Goal: Information Seeking & Learning: Understand process/instructions

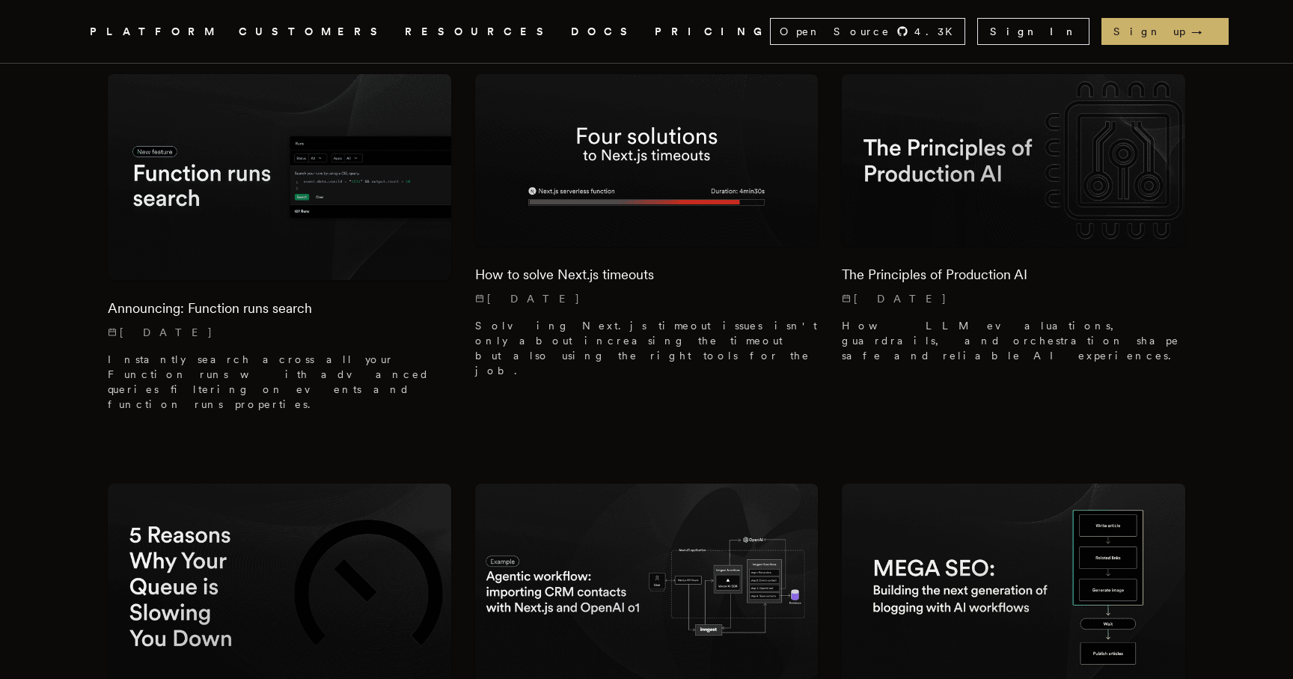
click at [776, 97] on li "How to solve Next.js timeouts 10/30/2024 Solving Next.js timeout issues isn't o…" at bounding box center [646, 248] width 343 height 349
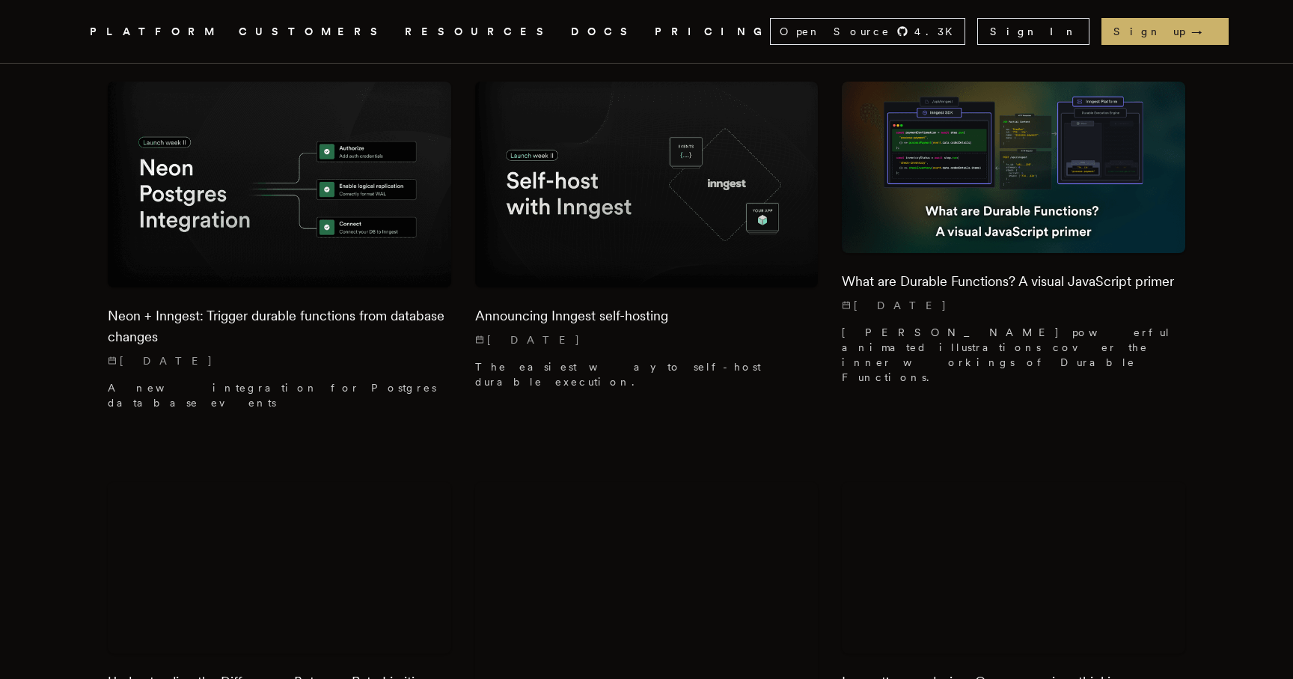
scroll to position [5328, 0]
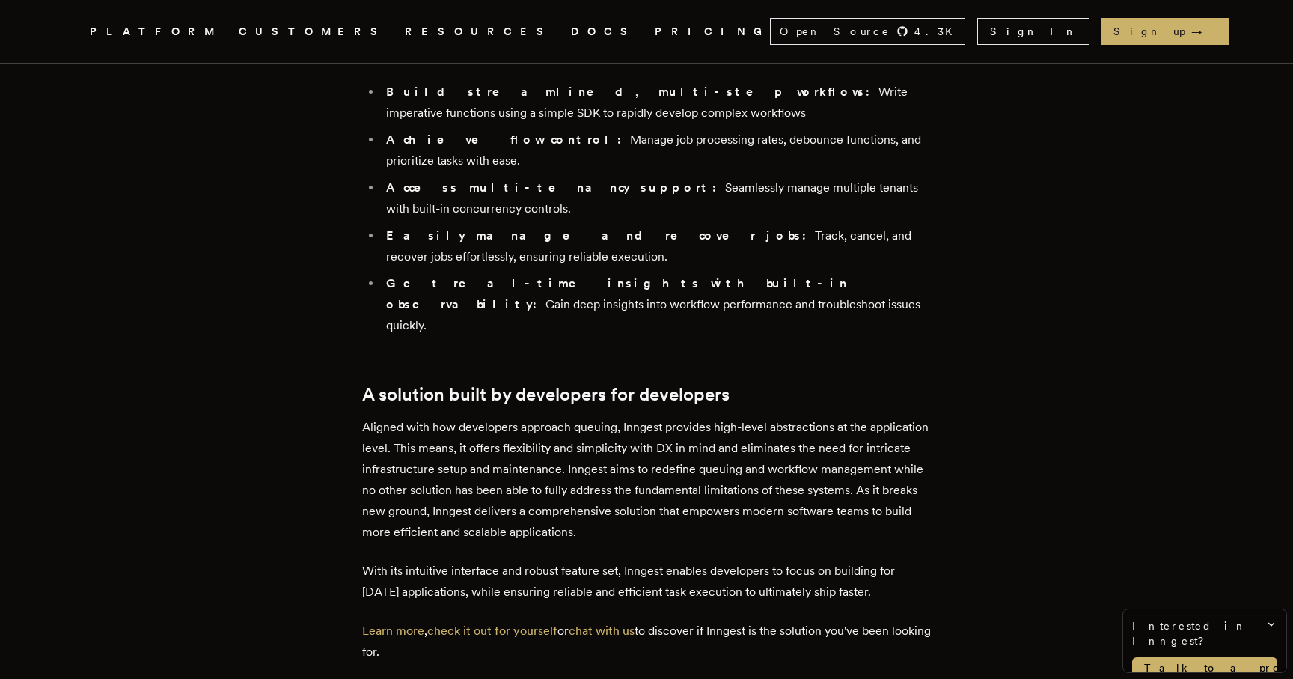
scroll to position [4963, 0]
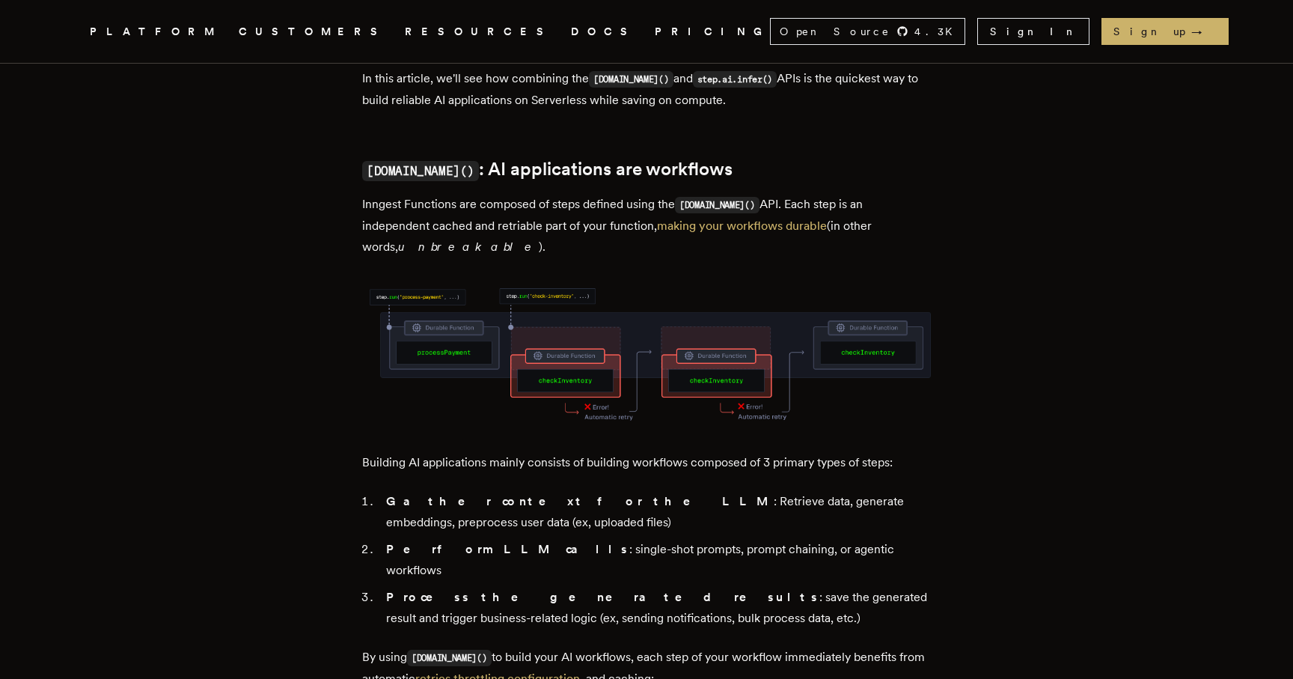
scroll to position [696, 0]
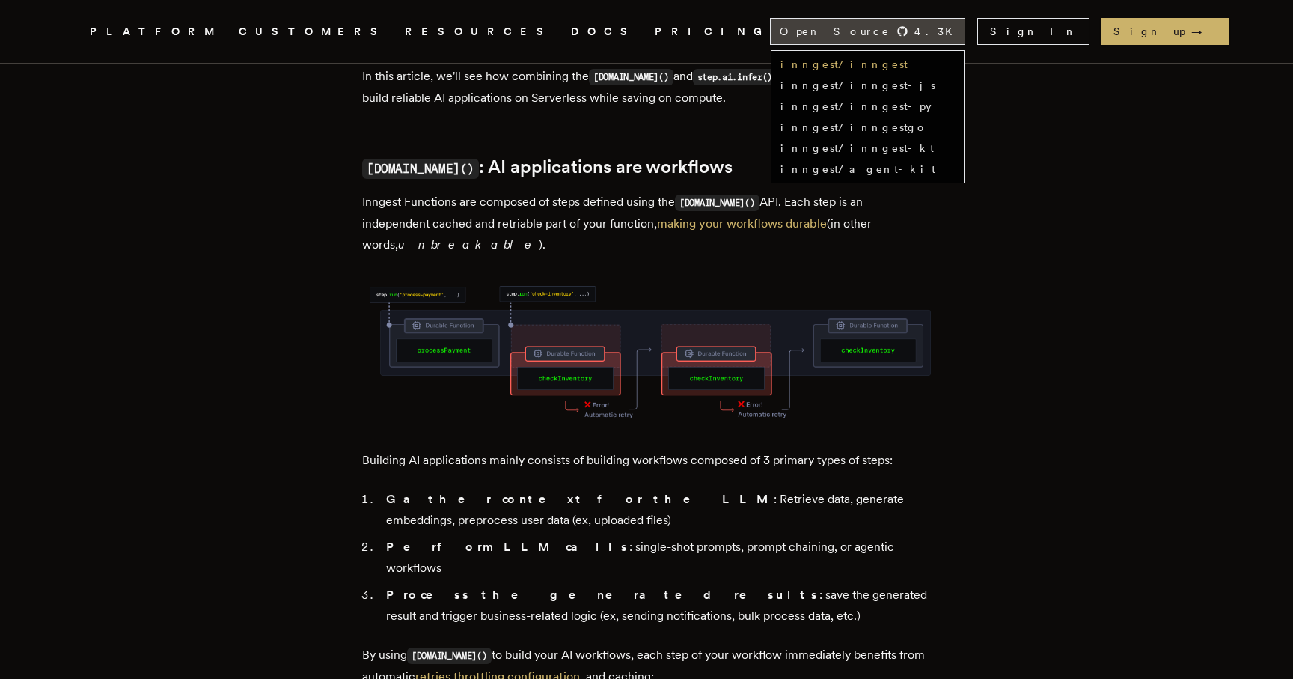
click at [908, 64] on link "inngest/inngest" at bounding box center [843, 64] width 127 height 12
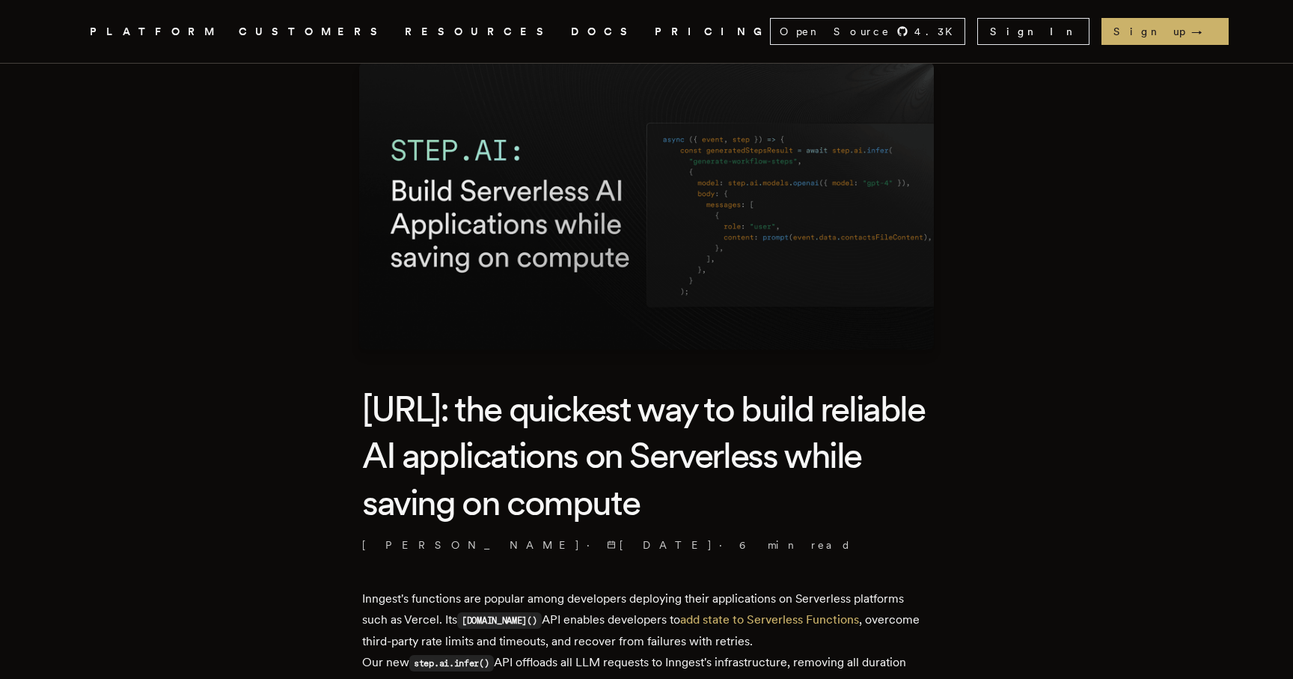
scroll to position [0, 0]
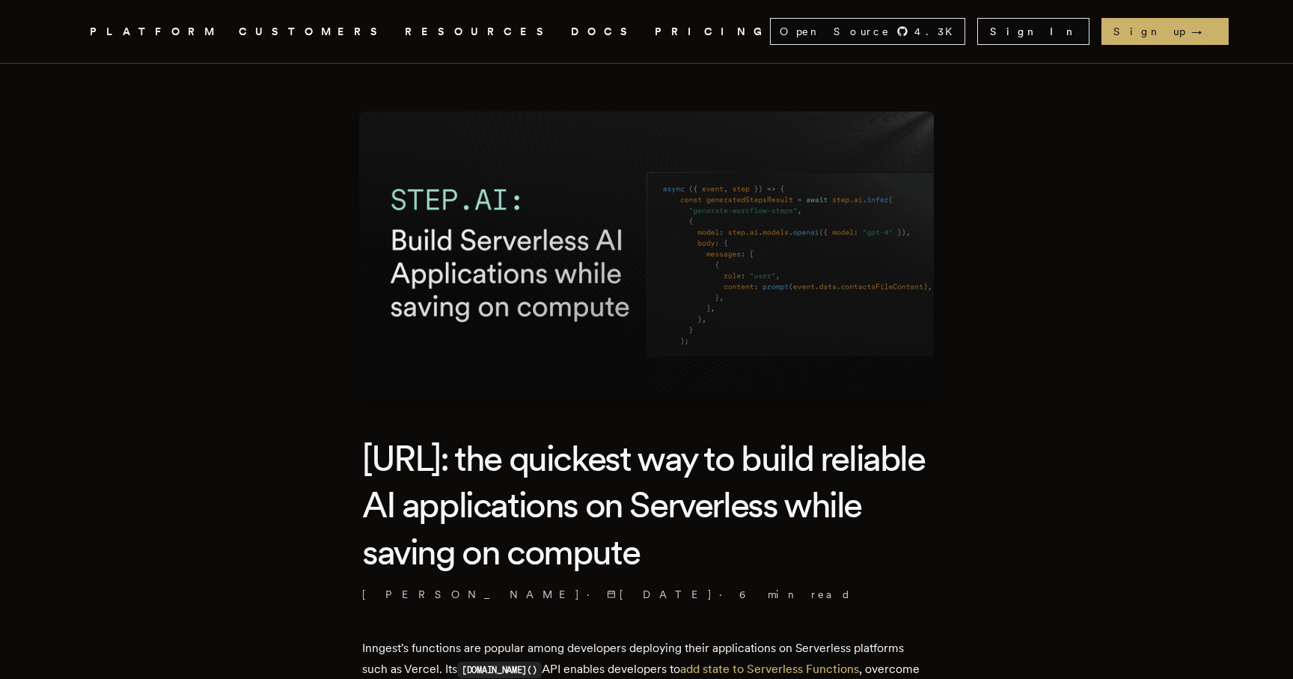
click at [685, 49] on nav "Inngest .cls-1 { fill: #FAFAF9; } PLATFORM CUSTOMERS RESOURCES DOCS PRICING Ope…" at bounding box center [646, 31] width 1197 height 63
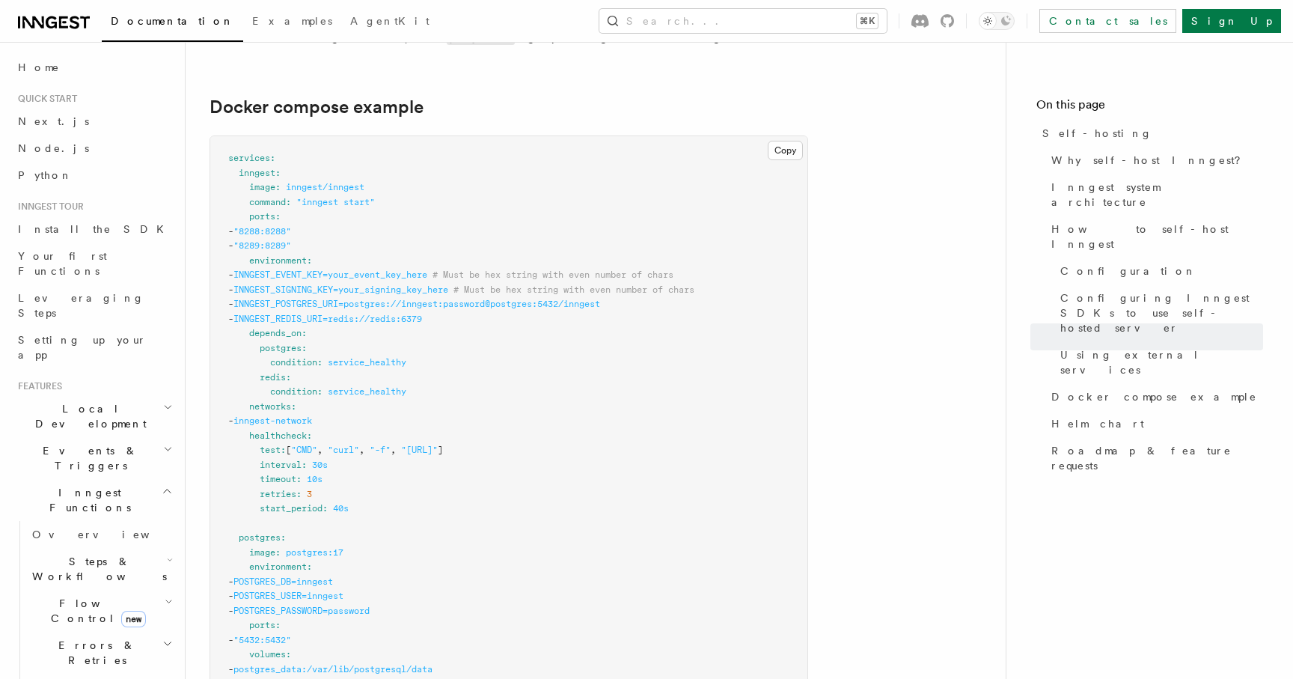
scroll to position [3987, 0]
click at [645, 433] on pre "services : inngest : image : inngest/inngest command : "inngest start" ports : …" at bounding box center [508, 633] width 597 height 993
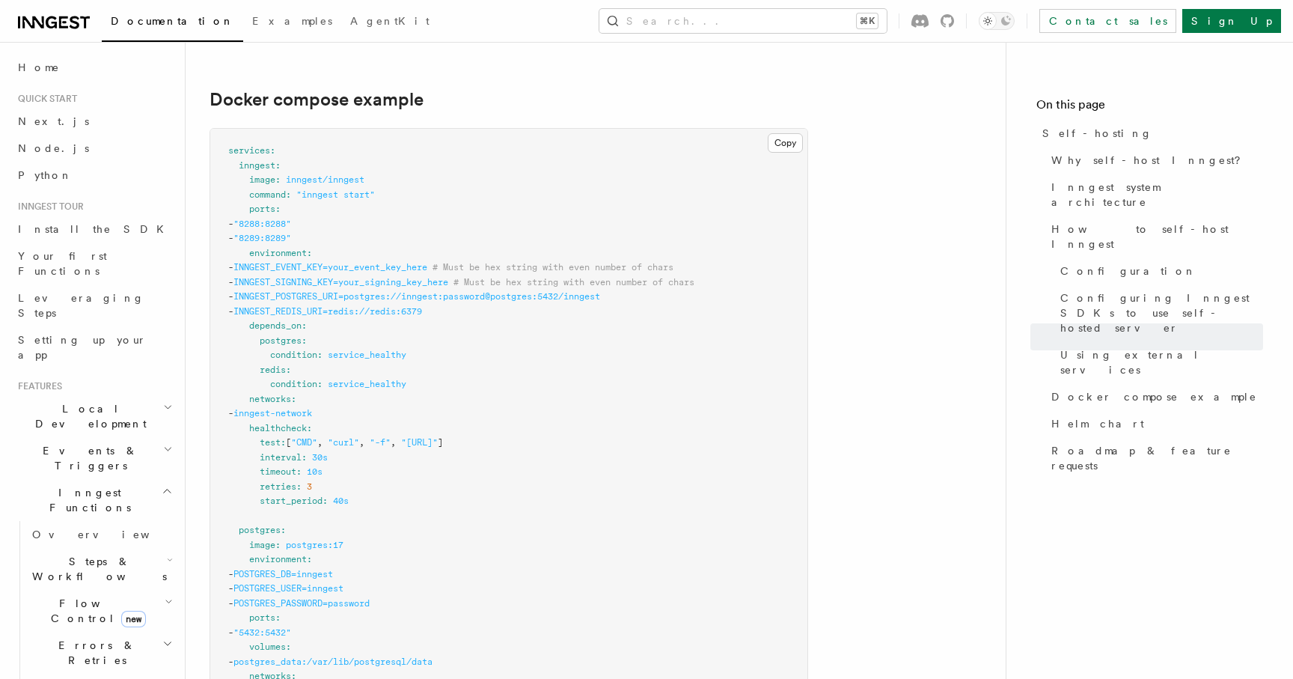
scroll to position [3988, 0]
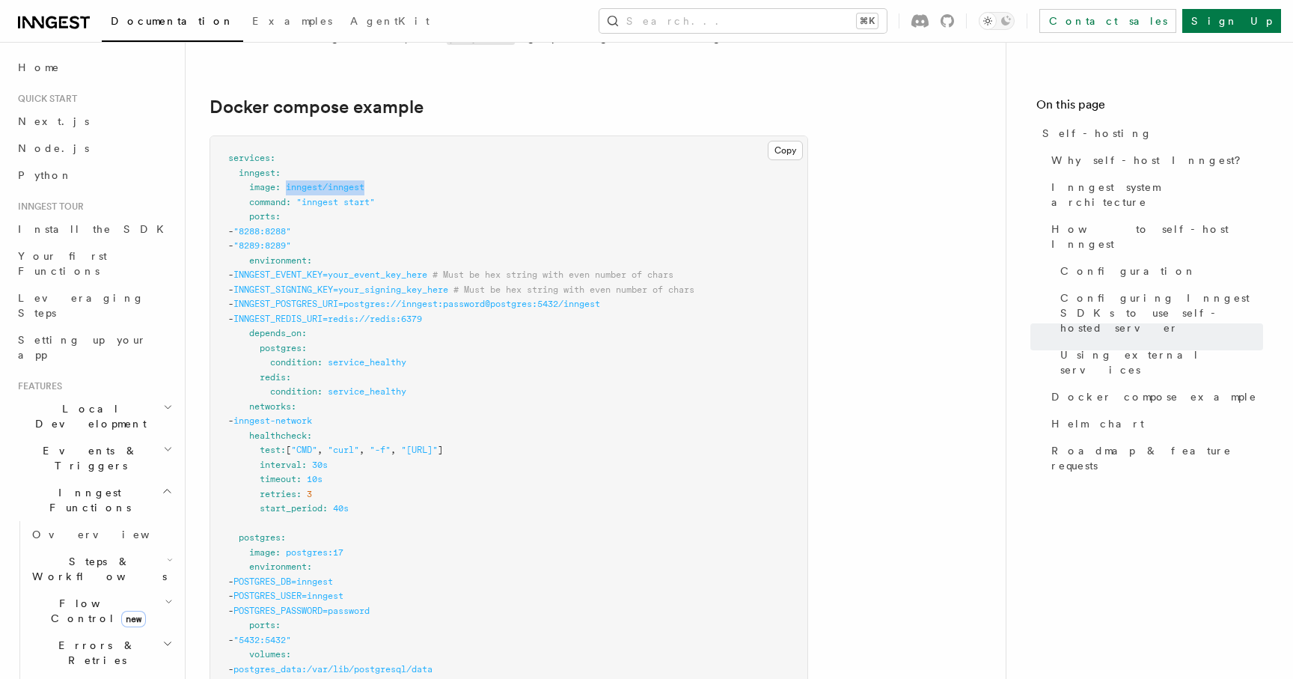
drag, startPoint x: 382, startPoint y: 153, endPoint x: 287, endPoint y: 153, distance: 95.8
click at [287, 153] on pre "services : inngest : image : inngest/inngest command : "inngest start" ports : …" at bounding box center [508, 632] width 597 height 993
copy span "inngest/inngest"
click at [291, 226] on span ""8288:8288"" at bounding box center [262, 231] width 58 height 10
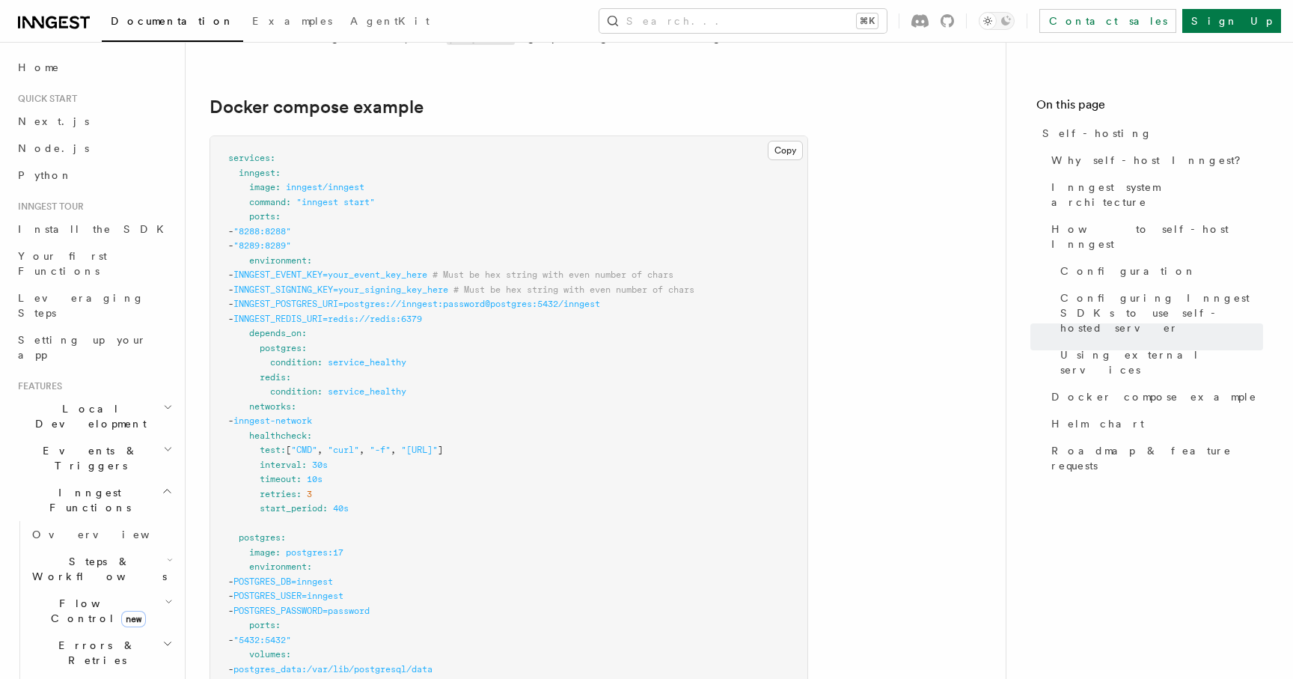
click at [291, 240] on span ""8289:8289"" at bounding box center [262, 245] width 58 height 10
click at [322, 269] on span "INNGEST_EVENT_KEY=your_event_key_here" at bounding box center [330, 274] width 194 height 10
copy span "INNGEST_EVENT_KEY"
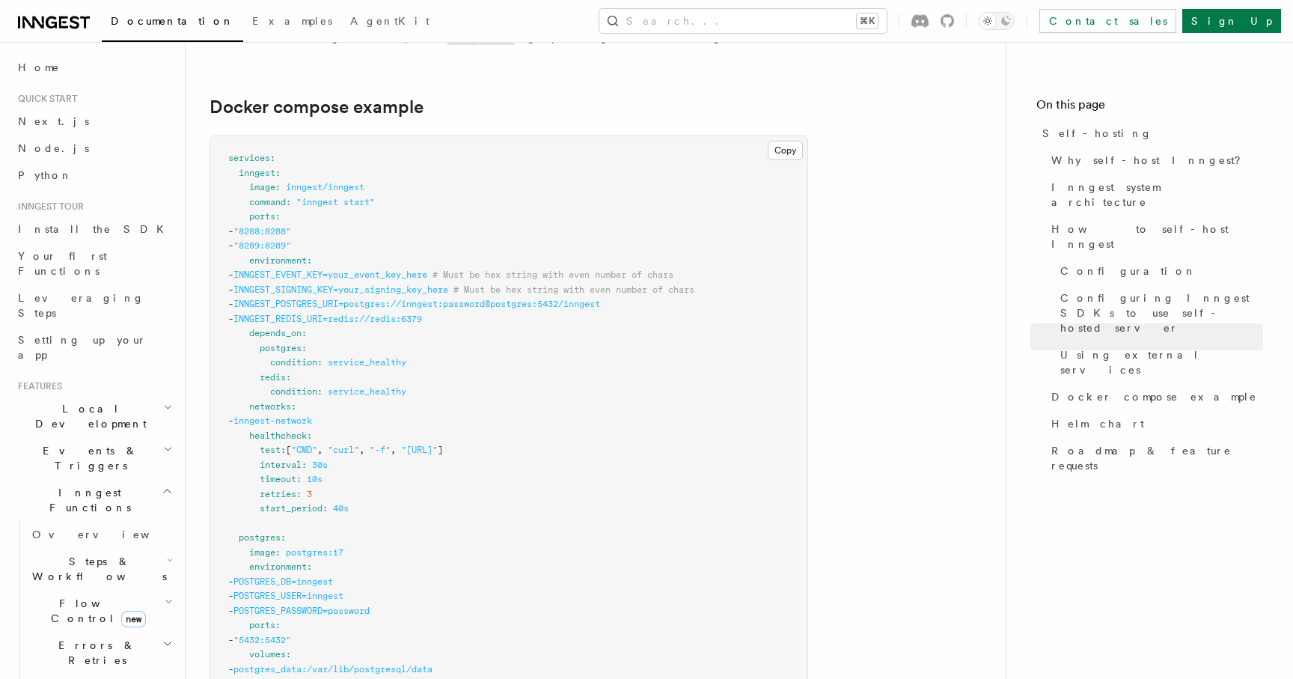
click at [346, 299] on span "INNGEST_POSTGRES_URI=postgres://inngest:password@postgres:5432/inngest" at bounding box center [416, 304] width 367 height 10
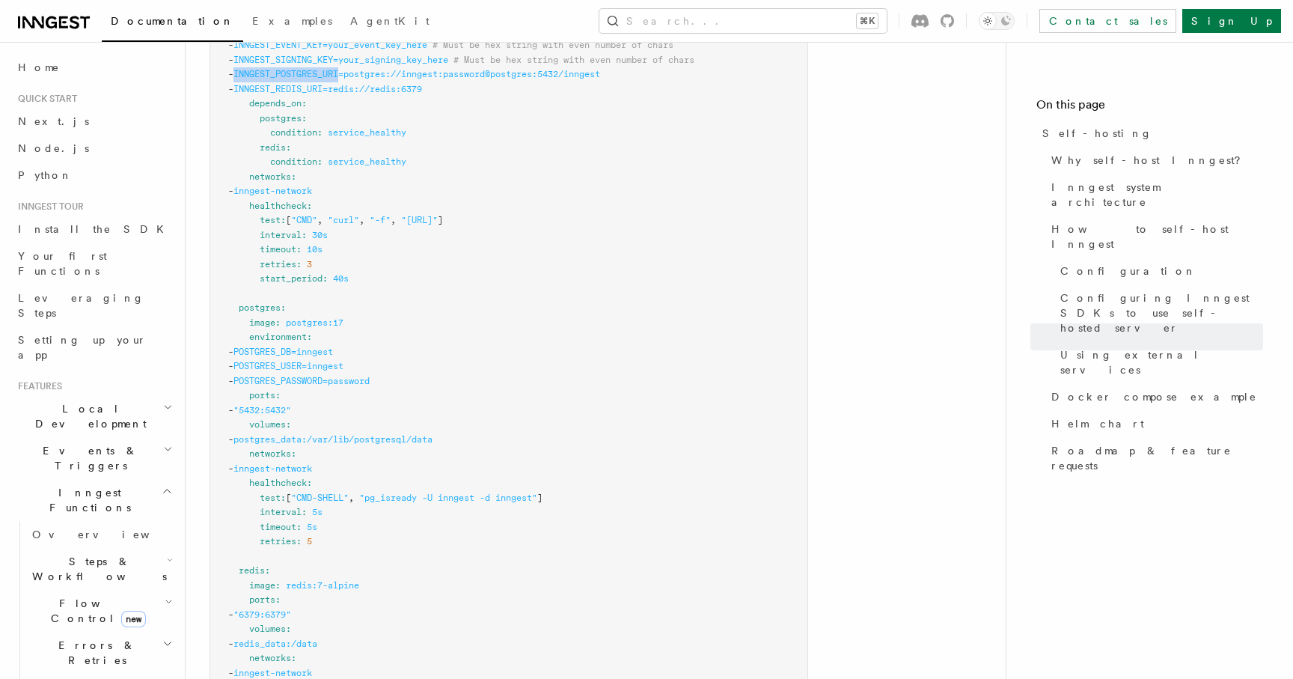
scroll to position [4192, 0]
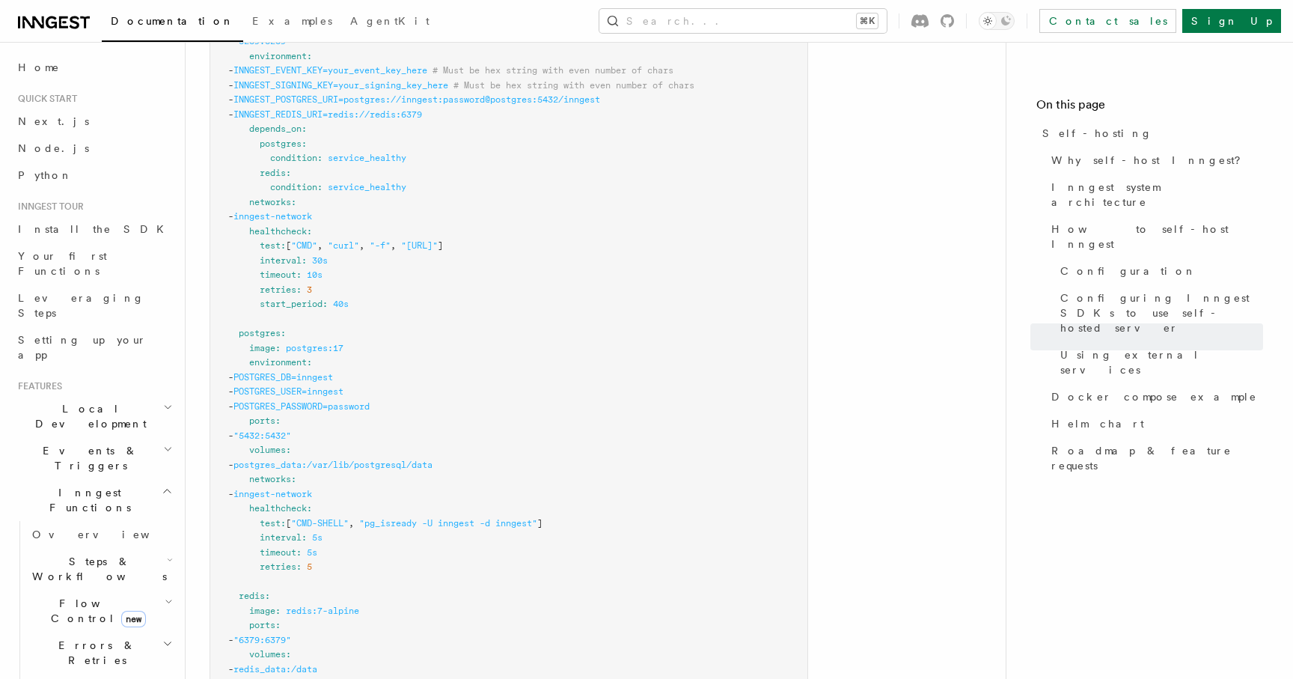
click at [333, 372] on span "POSTGRES_DB=inngest" at bounding box center [283, 377] width 100 height 10
copy span "inngest"
click at [343, 386] on span "POSTGRES_USER=inngest" at bounding box center [288, 391] width 110 height 10
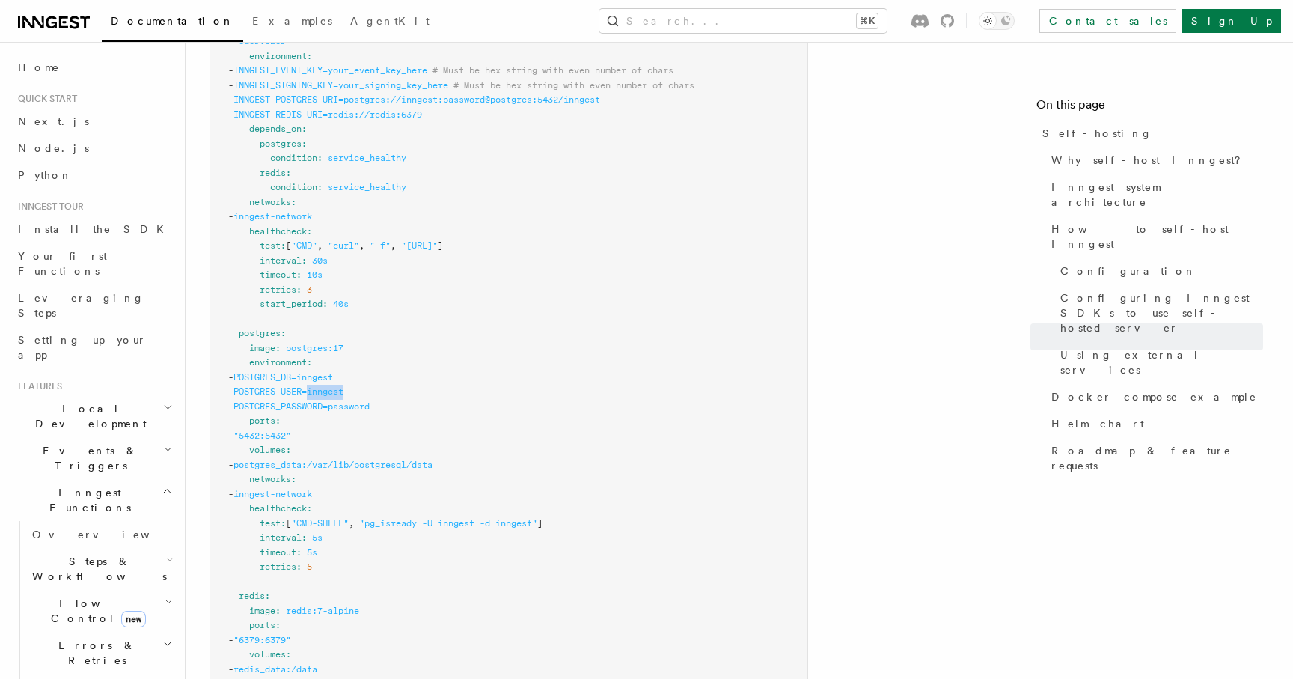
copy span "inngest"
click at [399, 362] on pre "services : inngest : image : inngest/inngest command : "inngest start" ports : …" at bounding box center [508, 428] width 597 height 993
click at [370, 401] on span "POSTGRES_PASSWORD=password" at bounding box center [301, 406] width 136 height 10
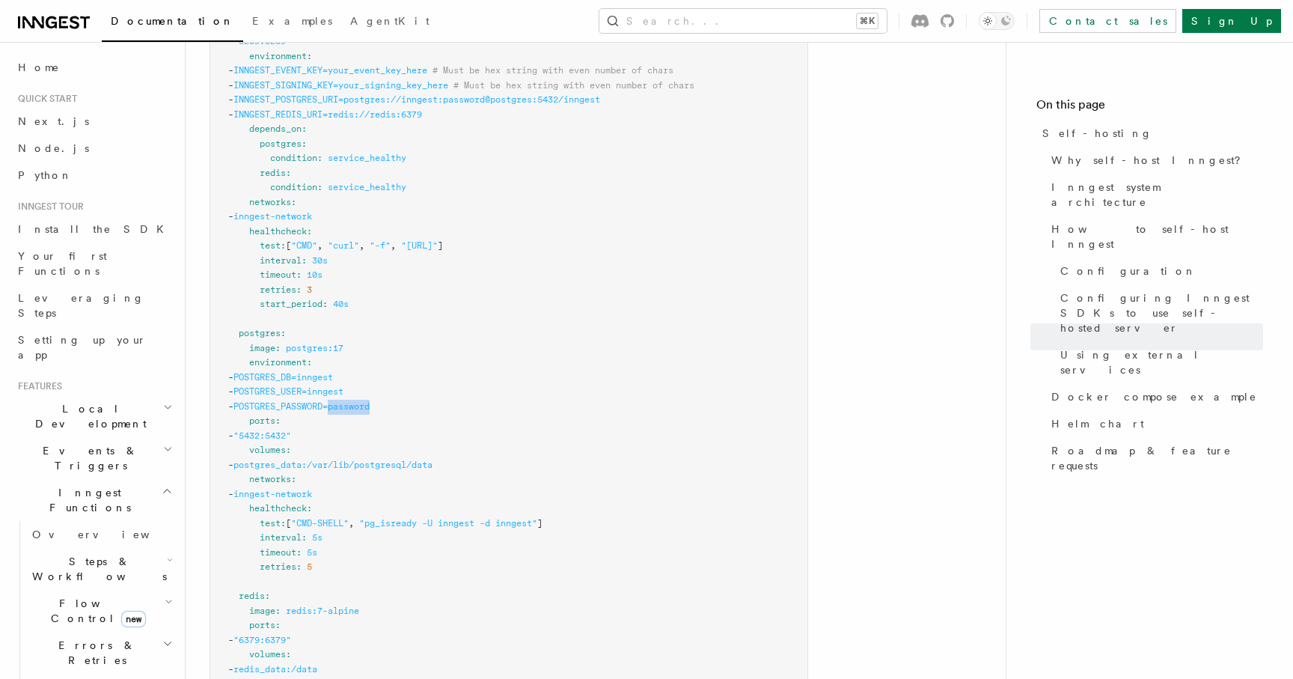
copy span "password"
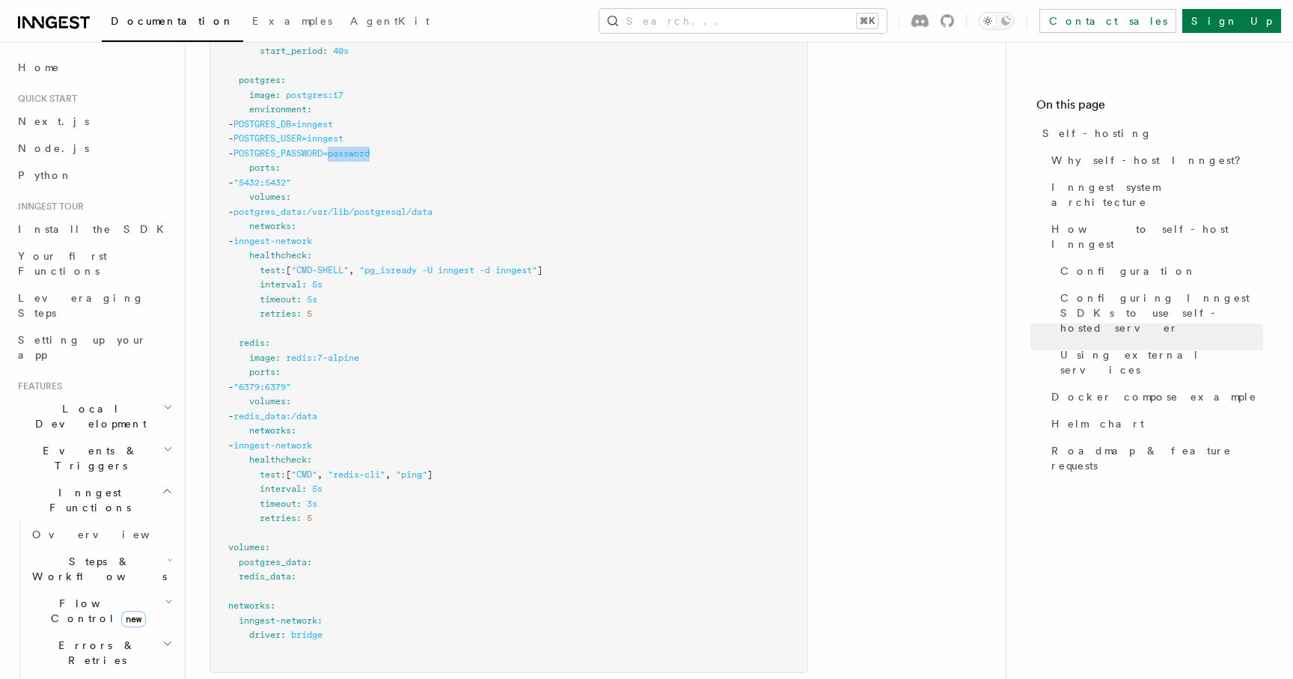
scroll to position [4452, 0]
click at [249, 331] on span "redis" at bounding box center [252, 336] width 26 height 10
copy span "redis"
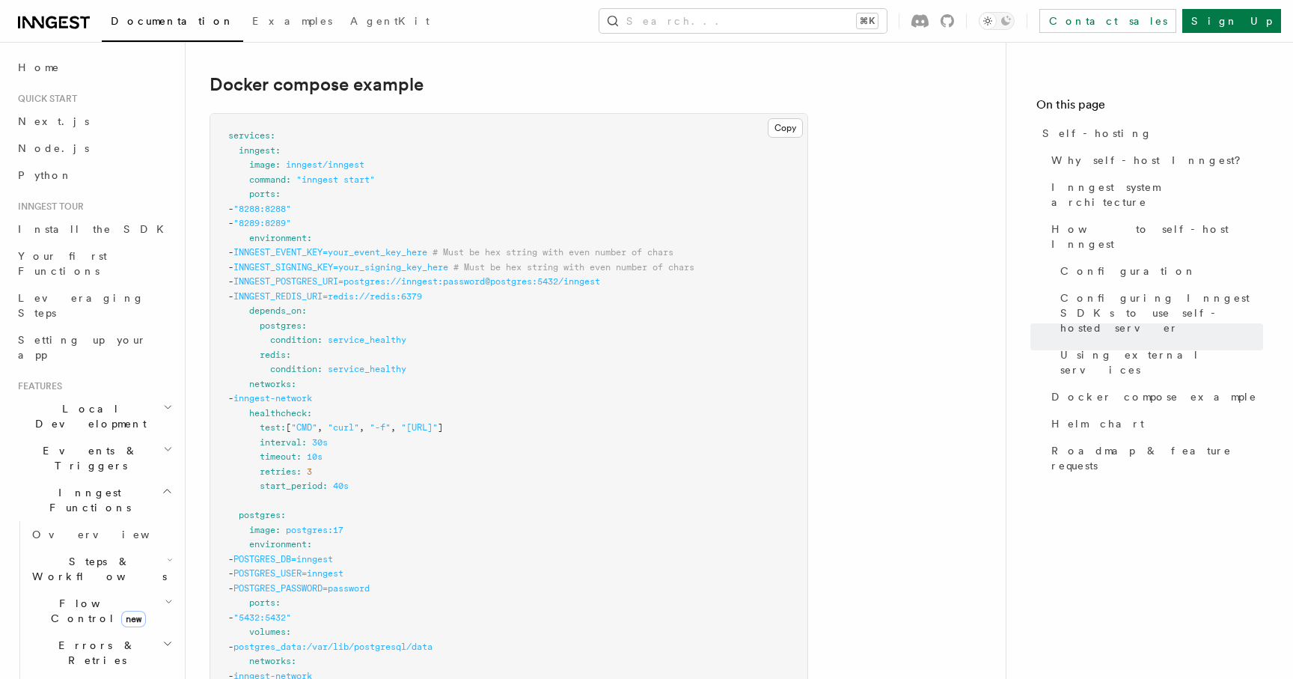
scroll to position [3982, 0]
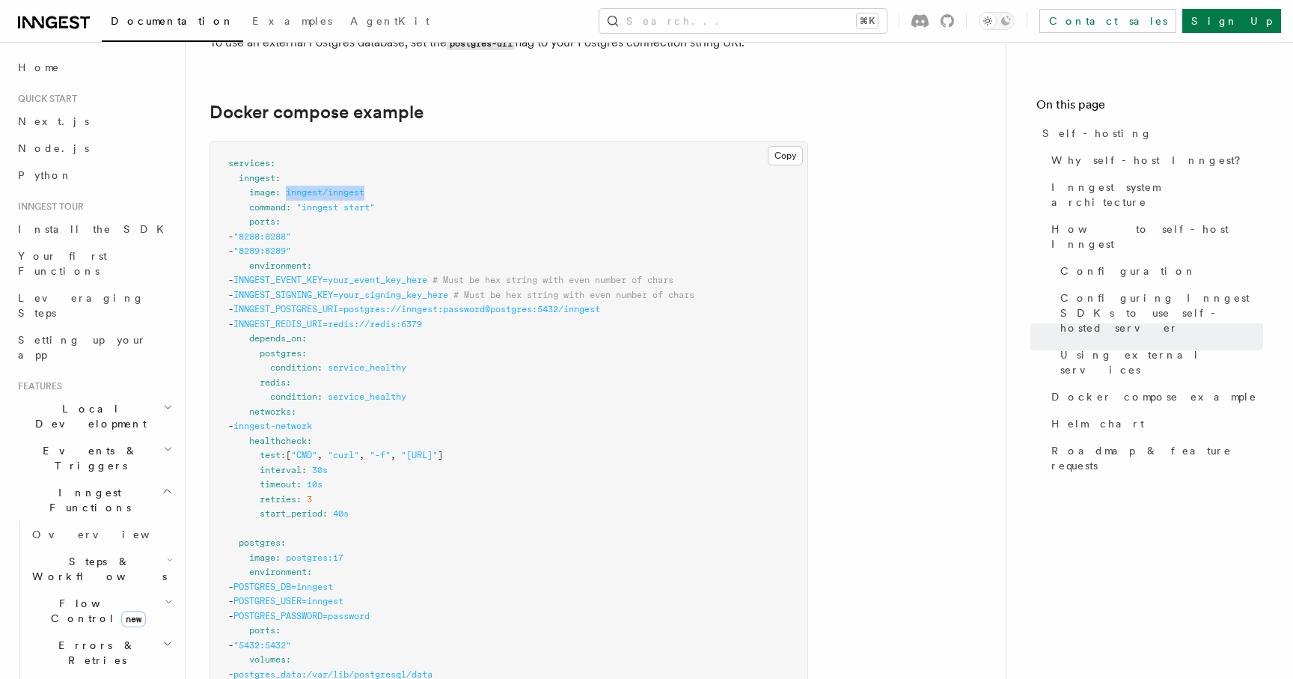
drag, startPoint x: 395, startPoint y: 153, endPoint x: 285, endPoint y: 155, distance: 110.0
click at [285, 155] on pre "services : inngest : image : inngest/inngest command : "inngest start" ports : …" at bounding box center [508, 637] width 597 height 993
copy span "inngest/inngest"
drag, startPoint x: 272, startPoint y: 271, endPoint x: 376, endPoint y: 267, distance: 104.8
click at [376, 304] on span "INNGEST_POSTGRES_URI=postgres://inngest:password@postgres:5432/inngest" at bounding box center [416, 309] width 367 height 10
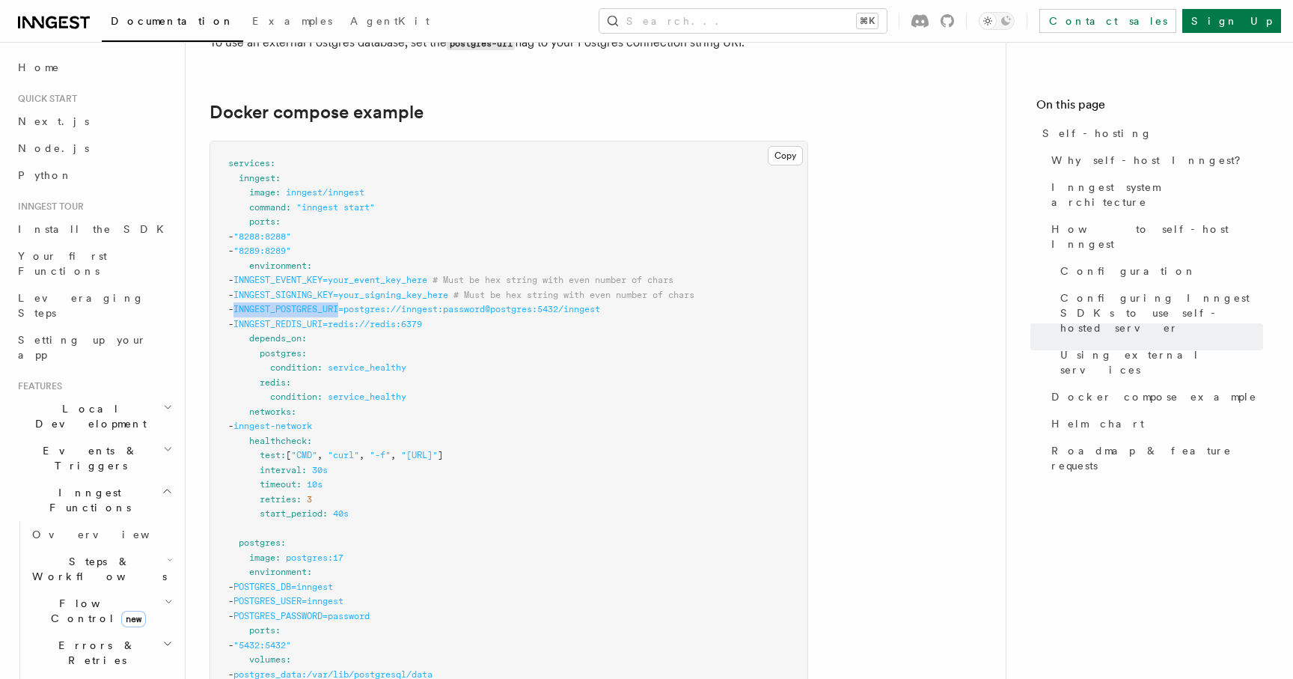
copy span "INNGEST_POSTGRES_URI"
click at [297, 319] on span "INNGEST_REDIS_URI=redis://redis:6379" at bounding box center [327, 324] width 189 height 10
copy span "INNGEST_REDIS_URI"
click at [309, 290] on span "INNGEST_SIGNING_KEY=your_signing_key_here" at bounding box center [340, 295] width 215 height 10
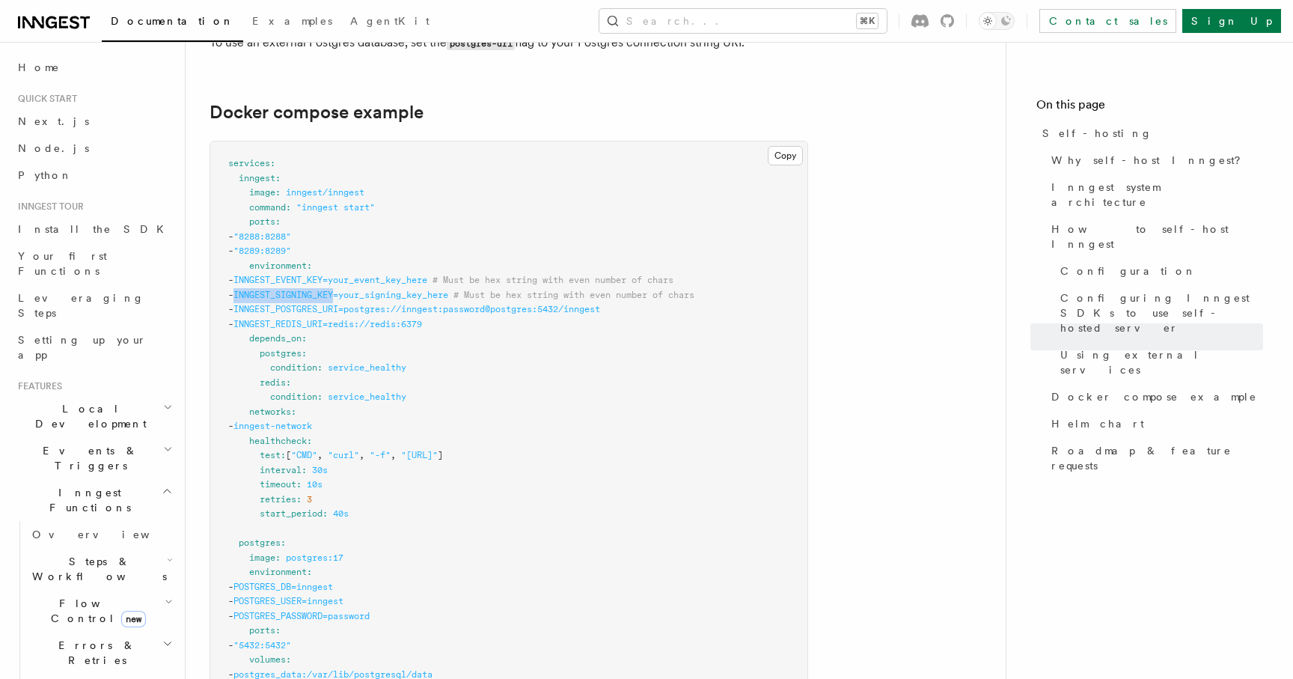
click at [309, 290] on span "INNGEST_SIGNING_KEY=your_signing_key_here" at bounding box center [340, 295] width 215 height 10
click at [310, 275] on span "INNGEST_EVENT_KEY=your_event_key_here" at bounding box center [330, 280] width 194 height 10
copy span "INNGEST_EVENT_KEY"
click at [350, 290] on span "INNGEST_SIGNING_KEY=your_signing_key_here" at bounding box center [340, 295] width 215 height 10
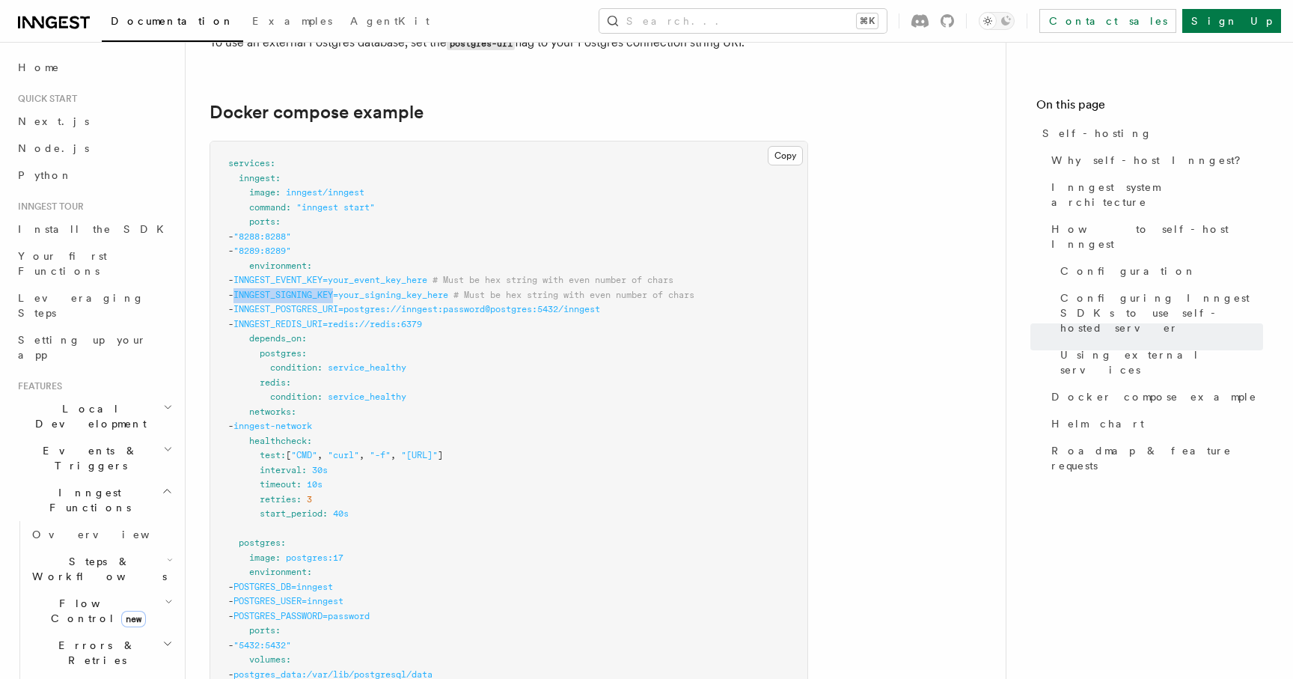
click at [350, 290] on span "INNGEST_SIGNING_KEY=your_signing_key_here" at bounding box center [340, 295] width 215 height 10
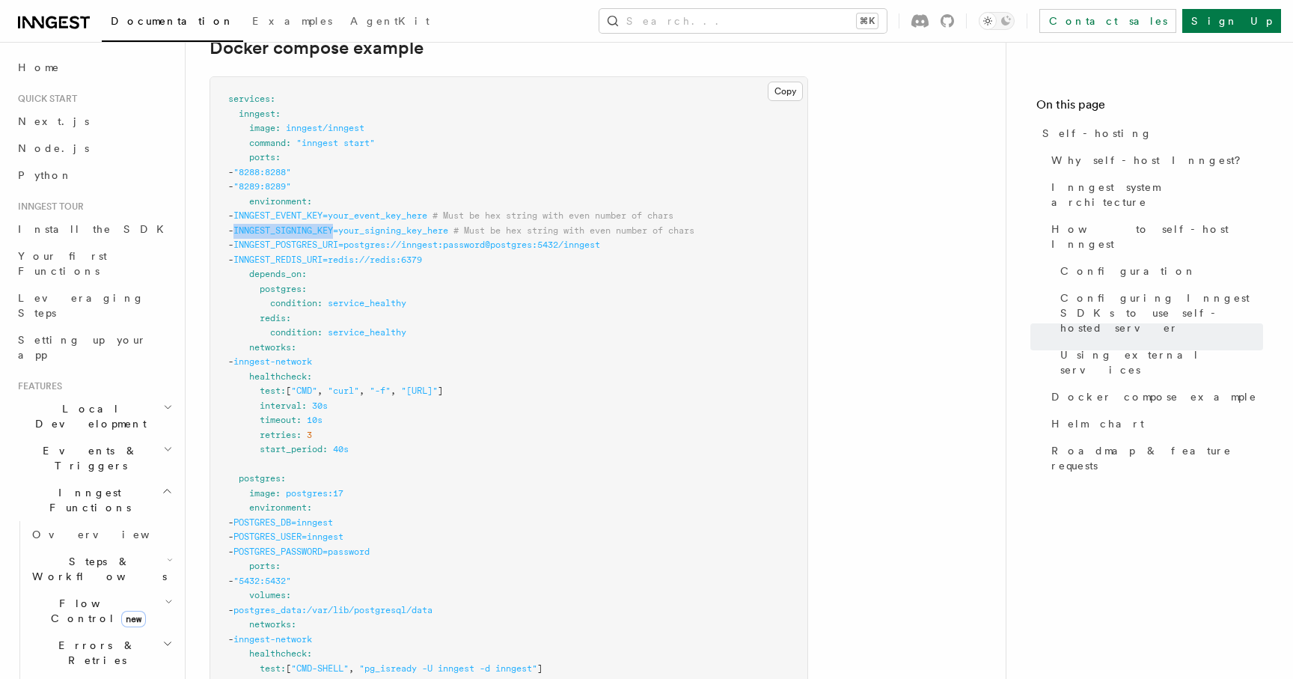
scroll to position [4051, 0]
click at [438, 382] on span ""http://localhost:8288/health"" at bounding box center [419, 387] width 37 height 10
click at [443, 382] on span "]" at bounding box center [440, 387] width 5 height 10
drag, startPoint x: 567, startPoint y: 350, endPoint x: 529, endPoint y: 351, distance: 38.2
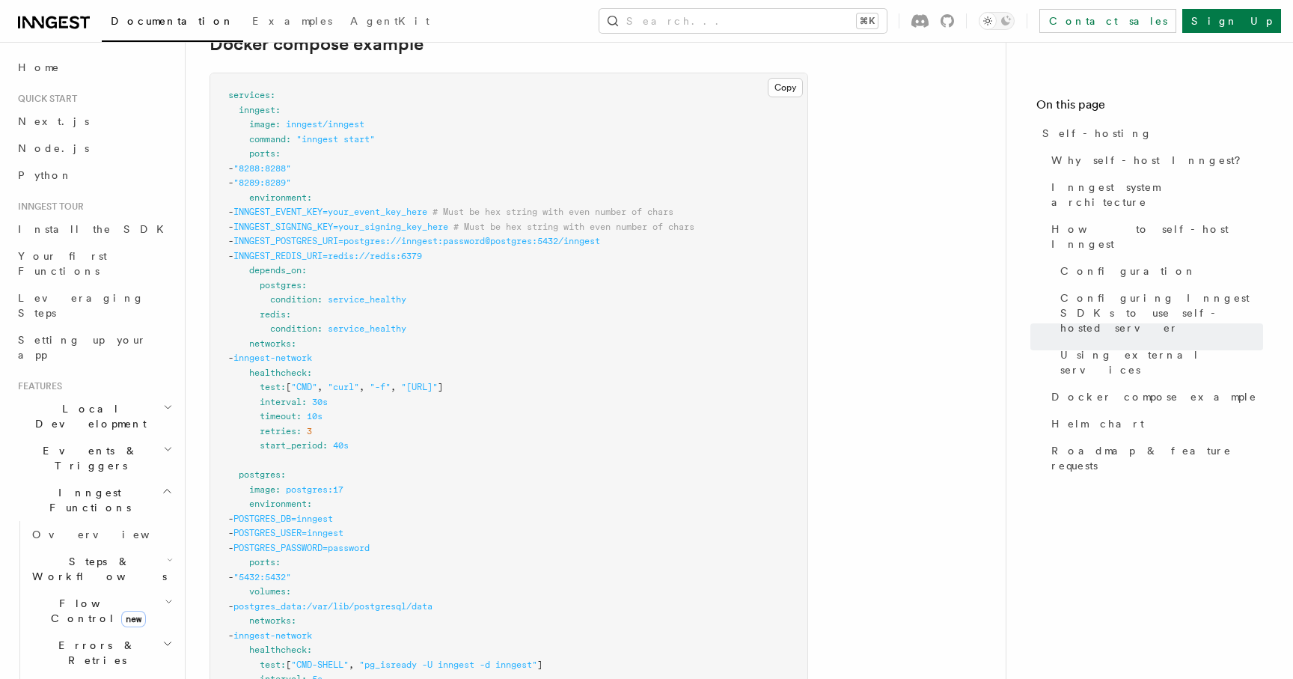
click at [438, 382] on span ""http://localhost:8288/health"" at bounding box center [419, 387] width 37 height 10
drag, startPoint x: 372, startPoint y: 103, endPoint x: 303, endPoint y: 108, distance: 69.0
click at [303, 134] on span ""inngest start"" at bounding box center [335, 139] width 79 height 10
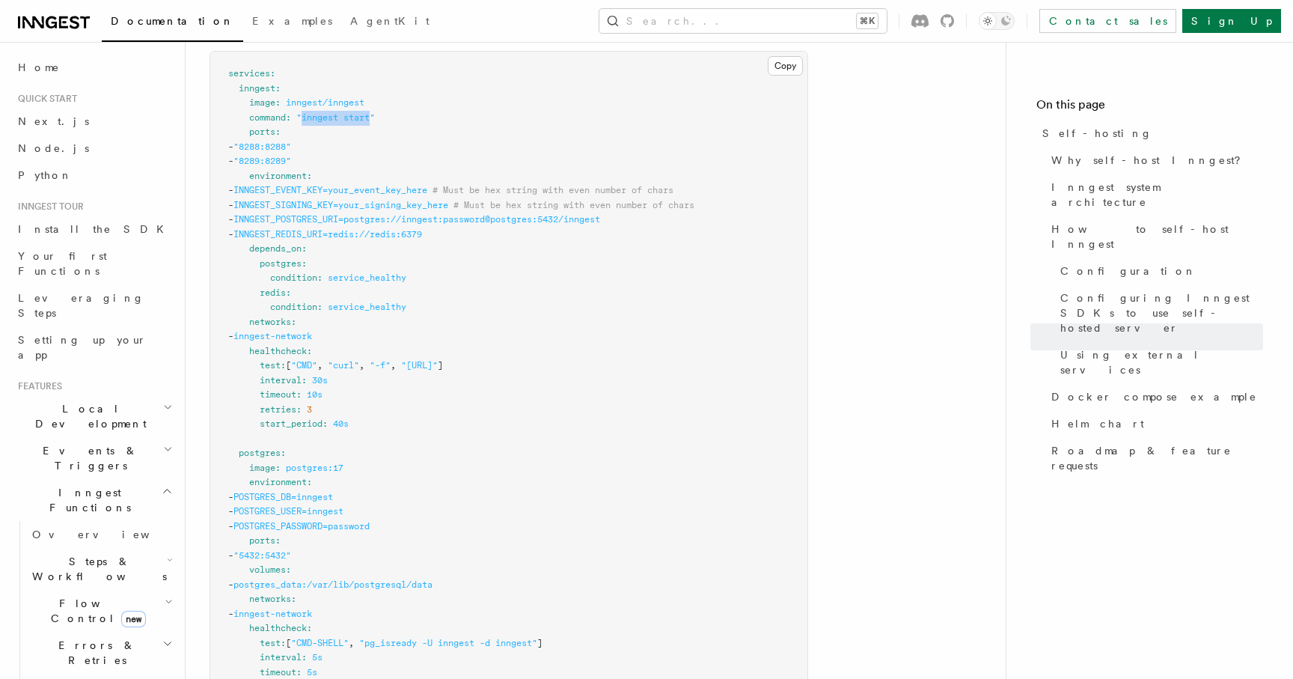
scroll to position [4055, 0]
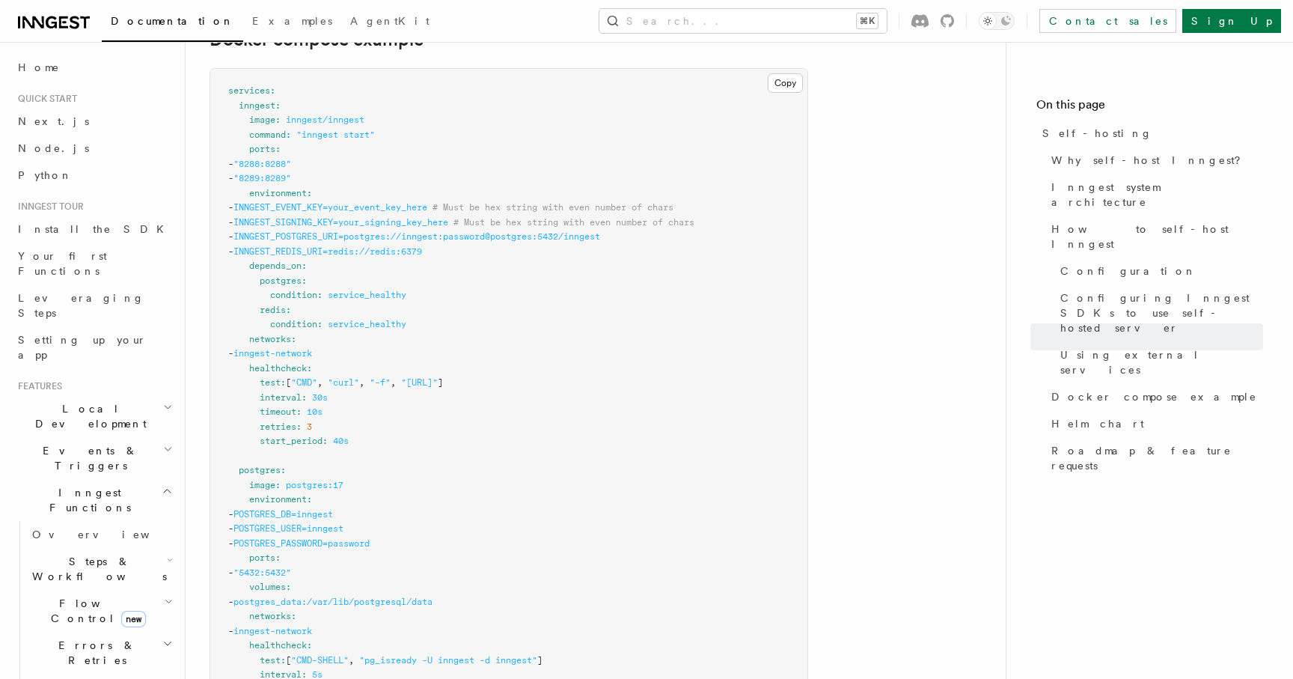
click at [388, 119] on pre "services : inngest : image : inngest/inngest command : "inngest start" ports : …" at bounding box center [508, 565] width 597 height 993
click at [291, 159] on span ""8288:8288"" at bounding box center [262, 164] width 58 height 10
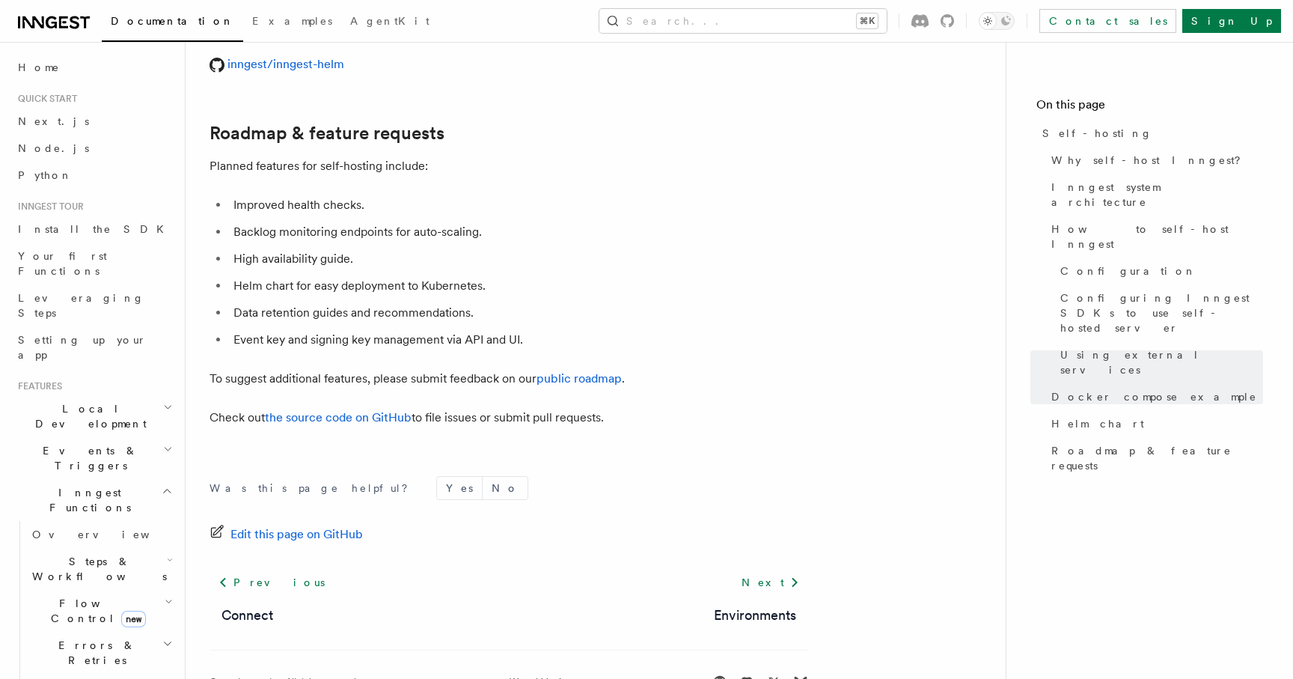
scroll to position [5736, 0]
click at [253, 331] on li "Event key and signing key management via API and UI." at bounding box center [518, 341] width 579 height 21
click at [318, 331] on li "Event key and signing key management via API and UI." at bounding box center [518, 341] width 579 height 21
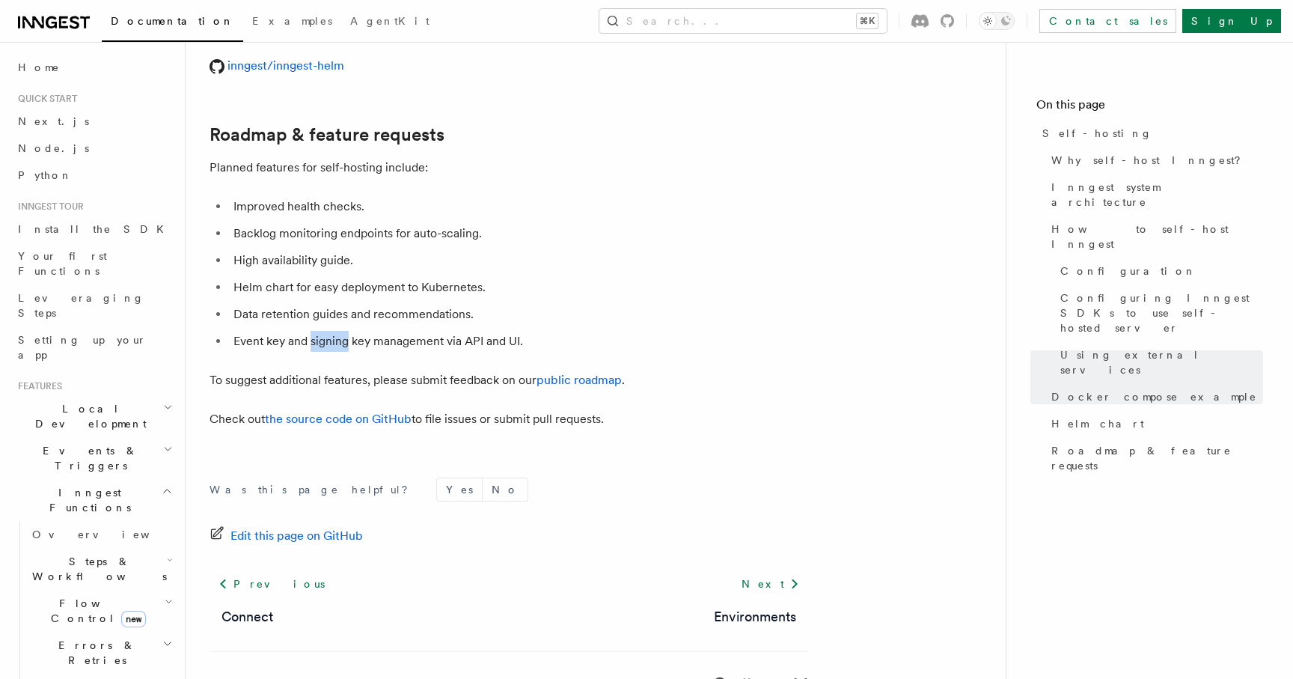
click at [318, 331] on li "Event key and signing key management via API and UI." at bounding box center [518, 341] width 579 height 21
click at [299, 331] on li "Event key and signing key management via API and UI." at bounding box center [518, 341] width 579 height 21
click at [299, 304] on li "Data retention guides and recommendations." at bounding box center [518, 314] width 579 height 21
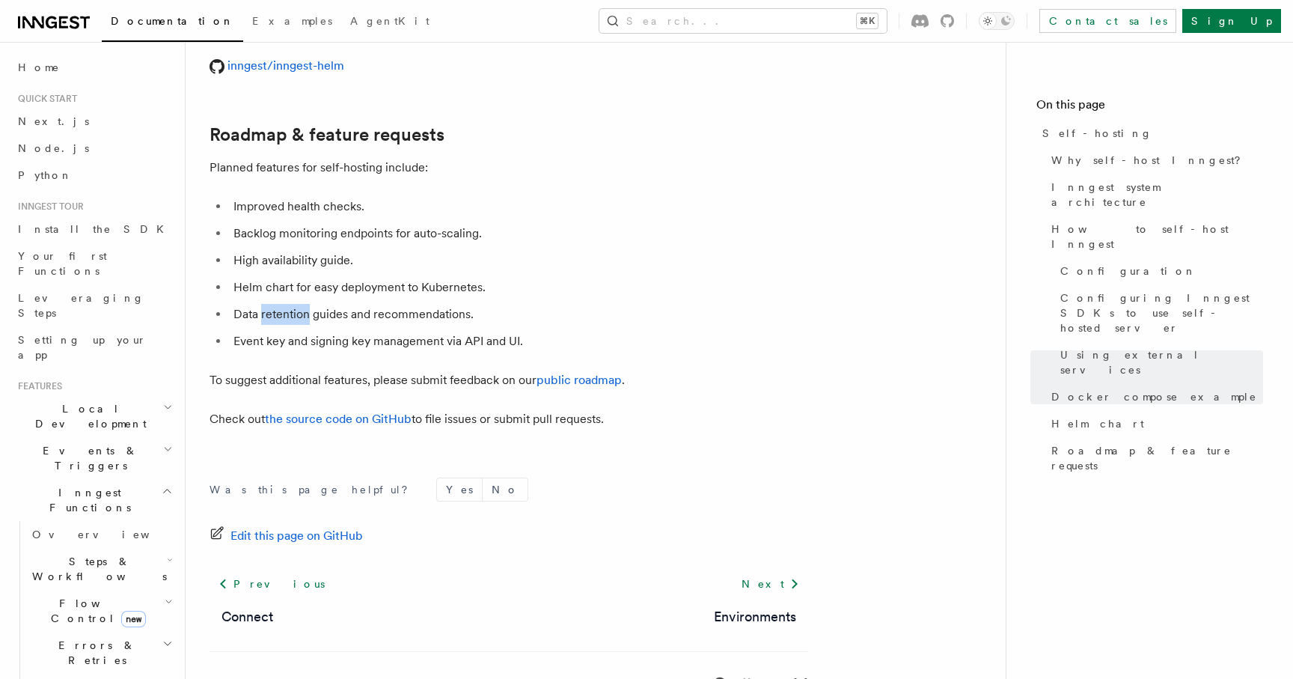
click at [299, 304] on li "Data retention guides and recommendations." at bounding box center [518, 314] width 579 height 21
click at [287, 370] on p "To suggest additional features, please submit feedback on our public roadmap ." at bounding box center [509, 380] width 599 height 21
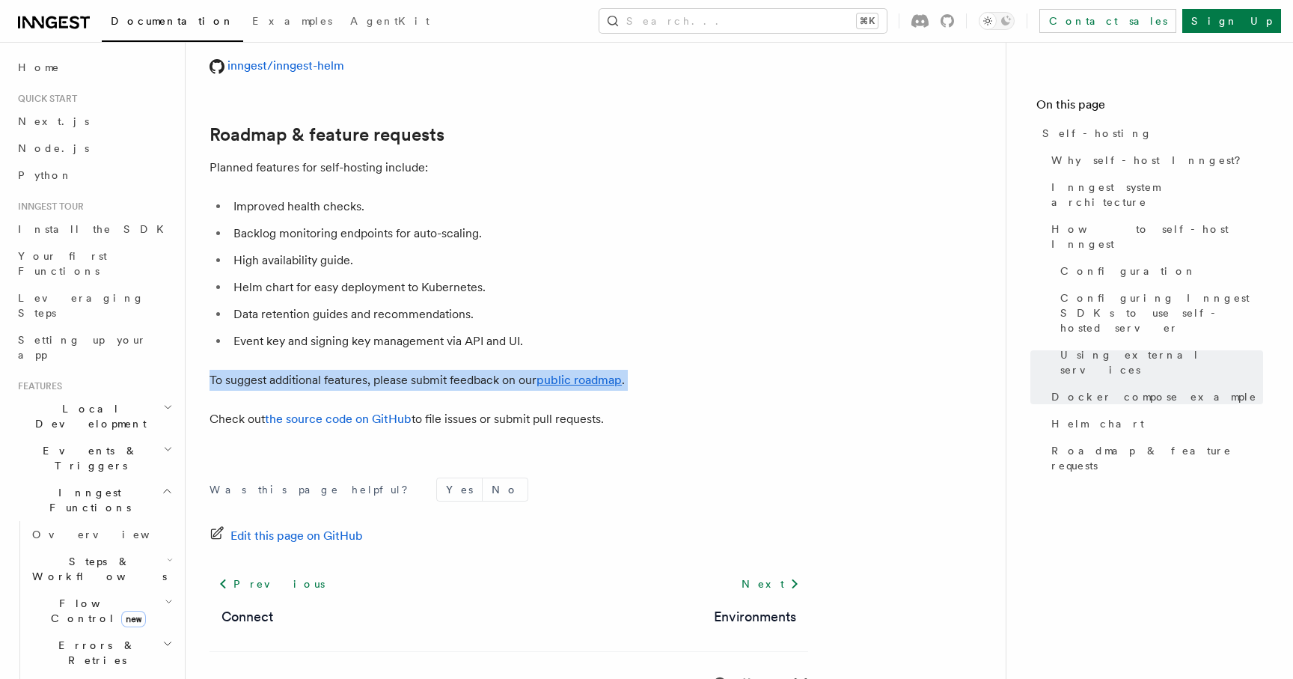
click at [287, 370] on p "To suggest additional features, please submit feedback on our public roadmap ." at bounding box center [509, 380] width 599 height 21
click at [471, 370] on p "To suggest additional features, please submit feedback on our public roadmap ." at bounding box center [509, 380] width 599 height 21
click at [563, 373] on link "public roadmap" at bounding box center [579, 380] width 85 height 14
click at [382, 412] on link "the source code on GitHub" at bounding box center [338, 419] width 147 height 14
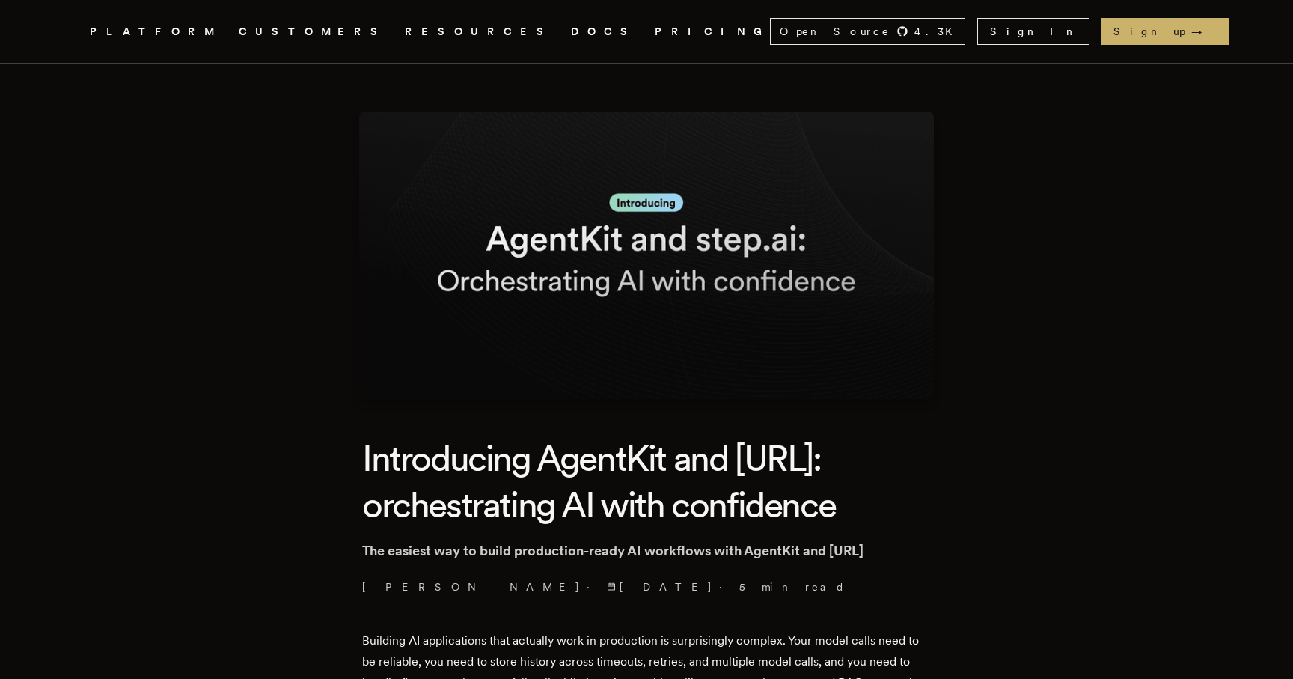
click at [358, 34] on icon "Global" at bounding box center [416, 86] width 117 height 127
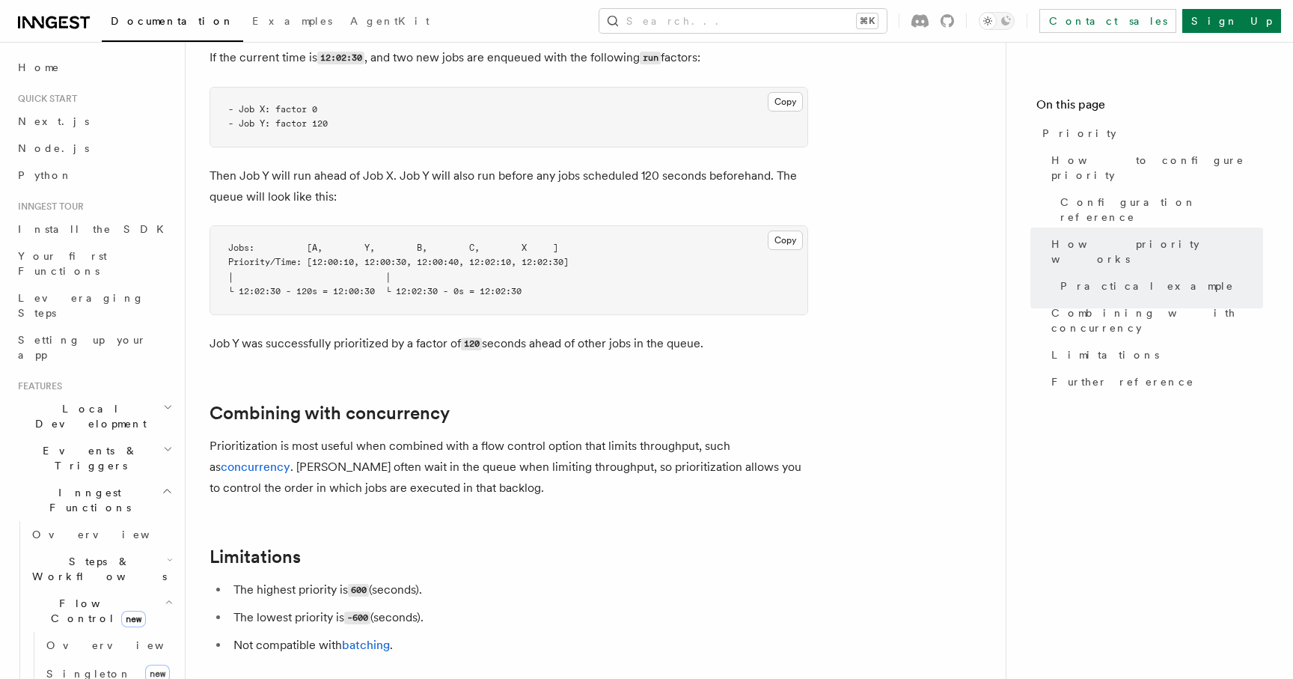
scroll to position [1495, 0]
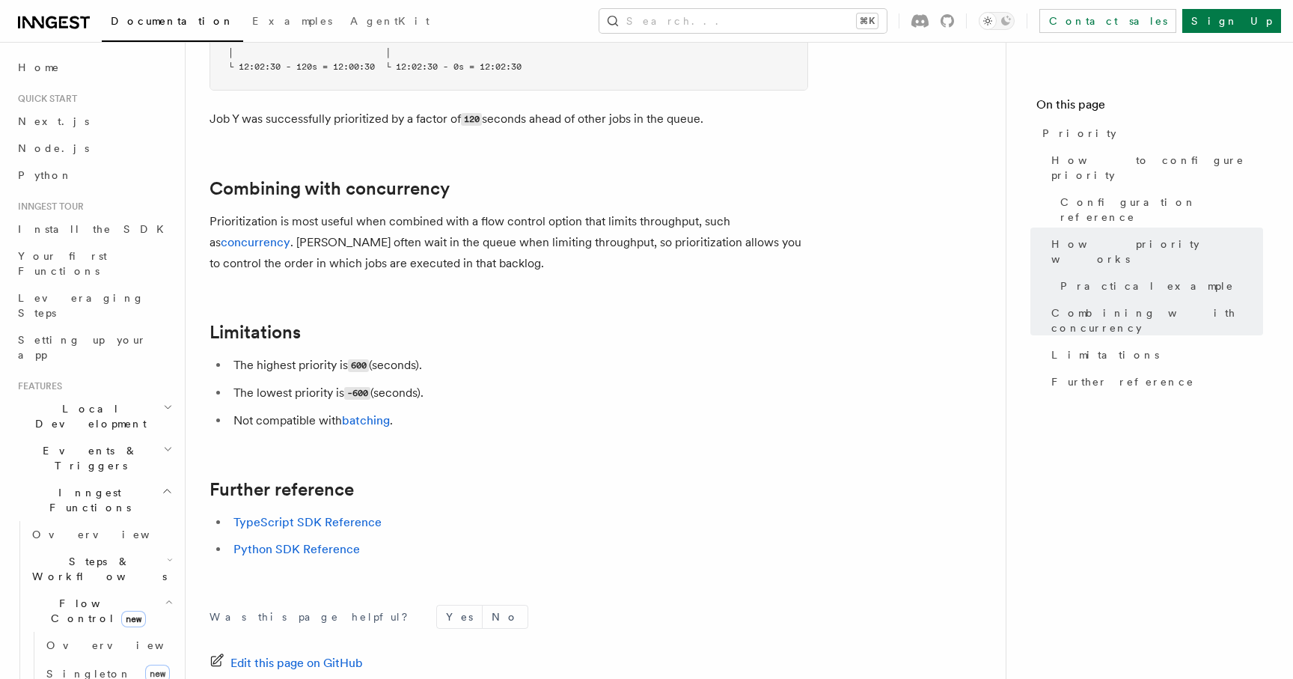
click at [271, 355] on li "The highest priority is 600 (seconds)." at bounding box center [518, 366] width 579 height 22
click at [398, 355] on li "The highest priority is 600 (seconds)." at bounding box center [518, 366] width 579 height 22
click at [358, 359] on code "600" at bounding box center [358, 365] width 21 height 13
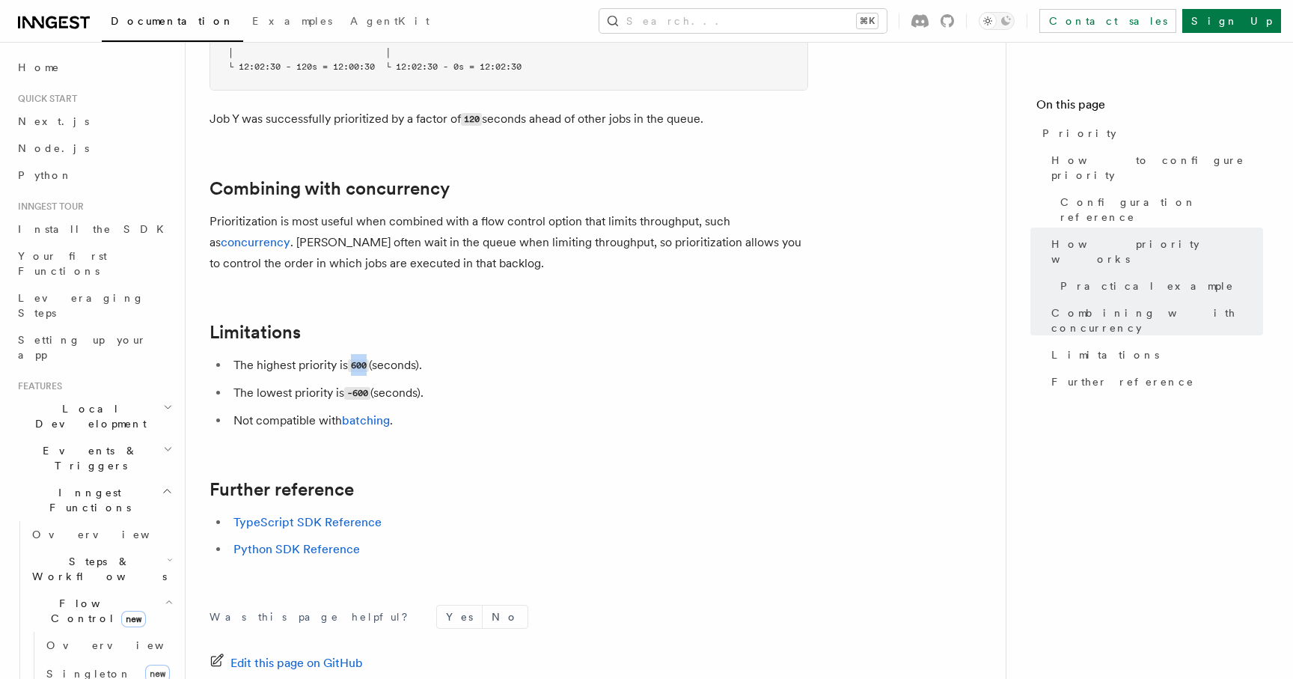
click at [358, 359] on code "600" at bounding box center [358, 365] width 21 height 13
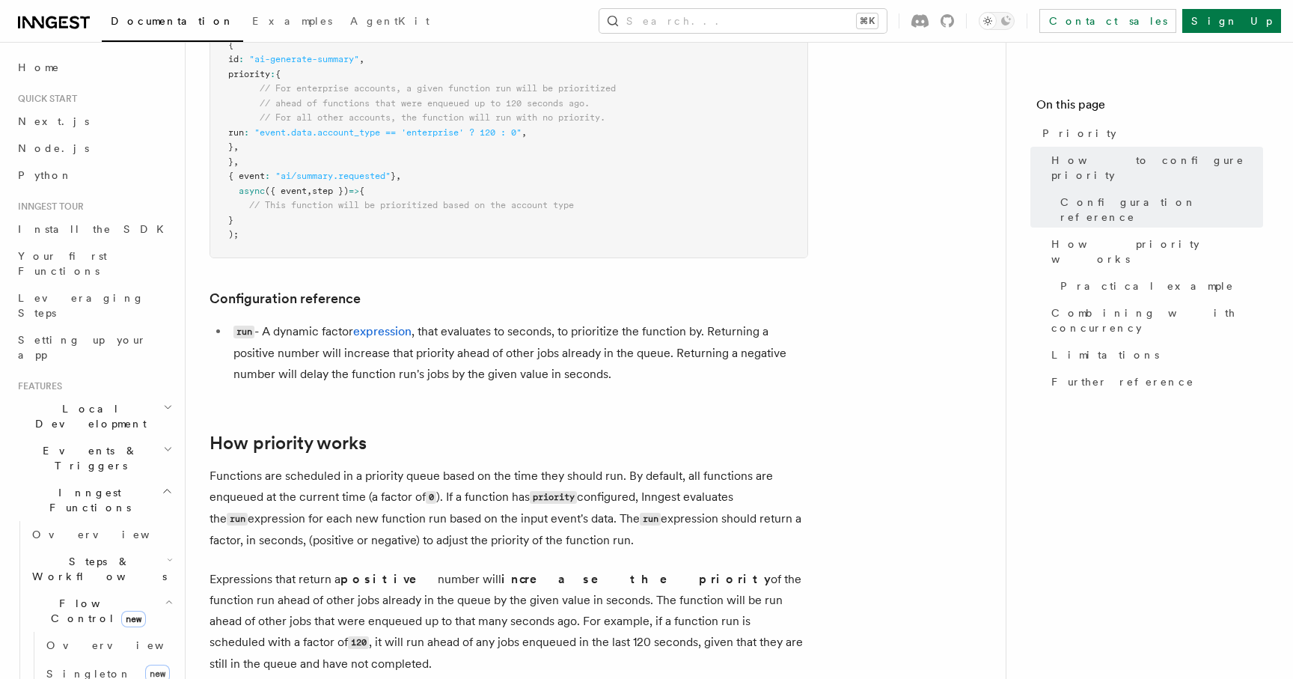
scroll to position [0, 0]
